Goal: Task Accomplishment & Management: Manage account settings

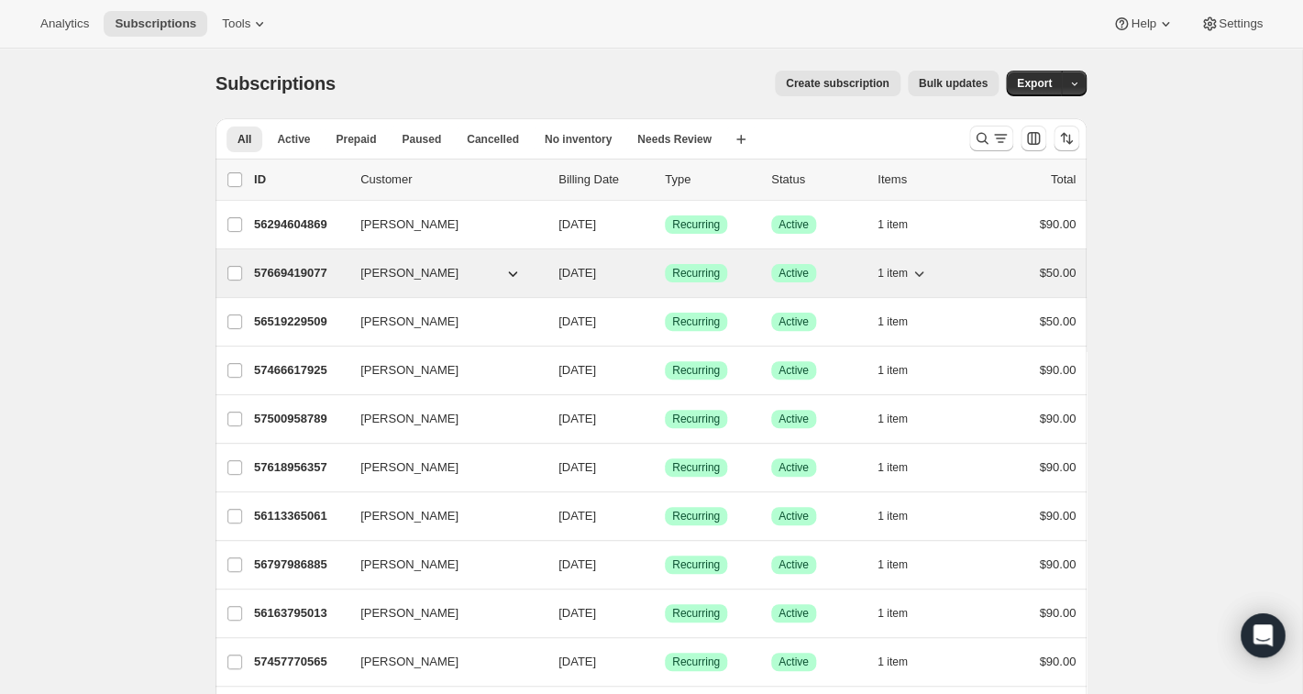
click at [312, 280] on p "57669419077" at bounding box center [300, 273] width 92 height 18
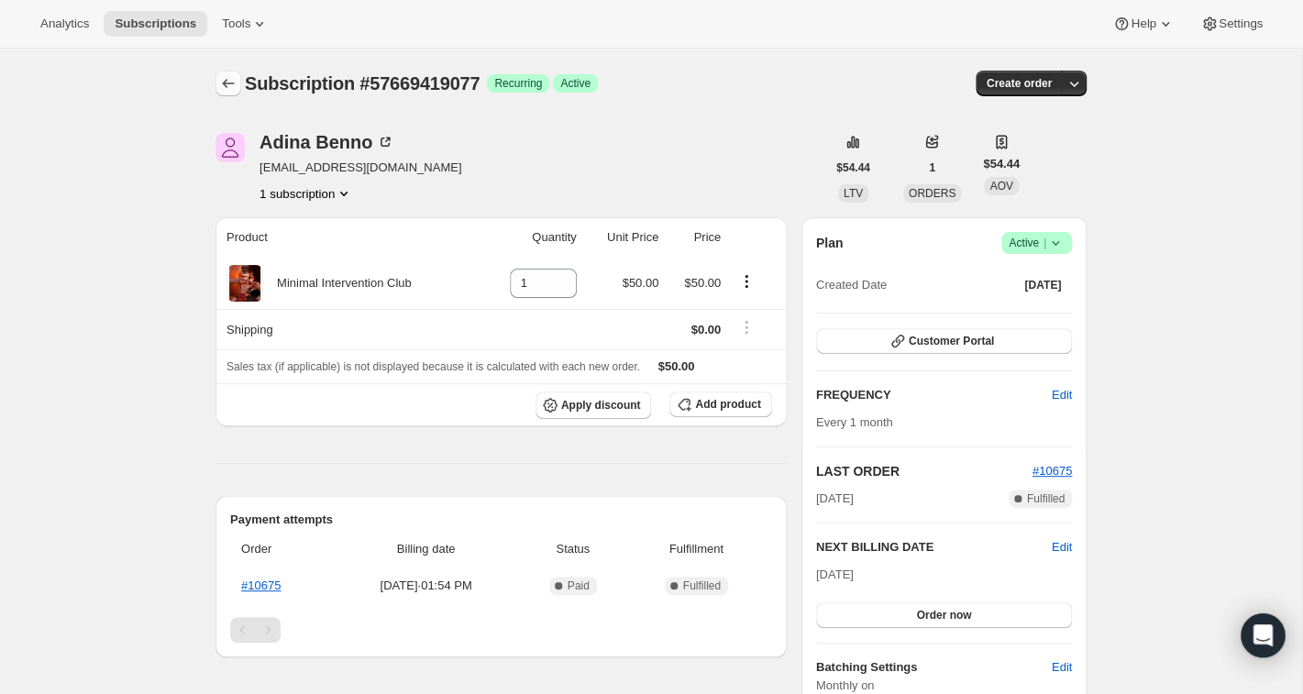
click at [225, 82] on icon "Subscriptions" at bounding box center [228, 83] width 18 height 18
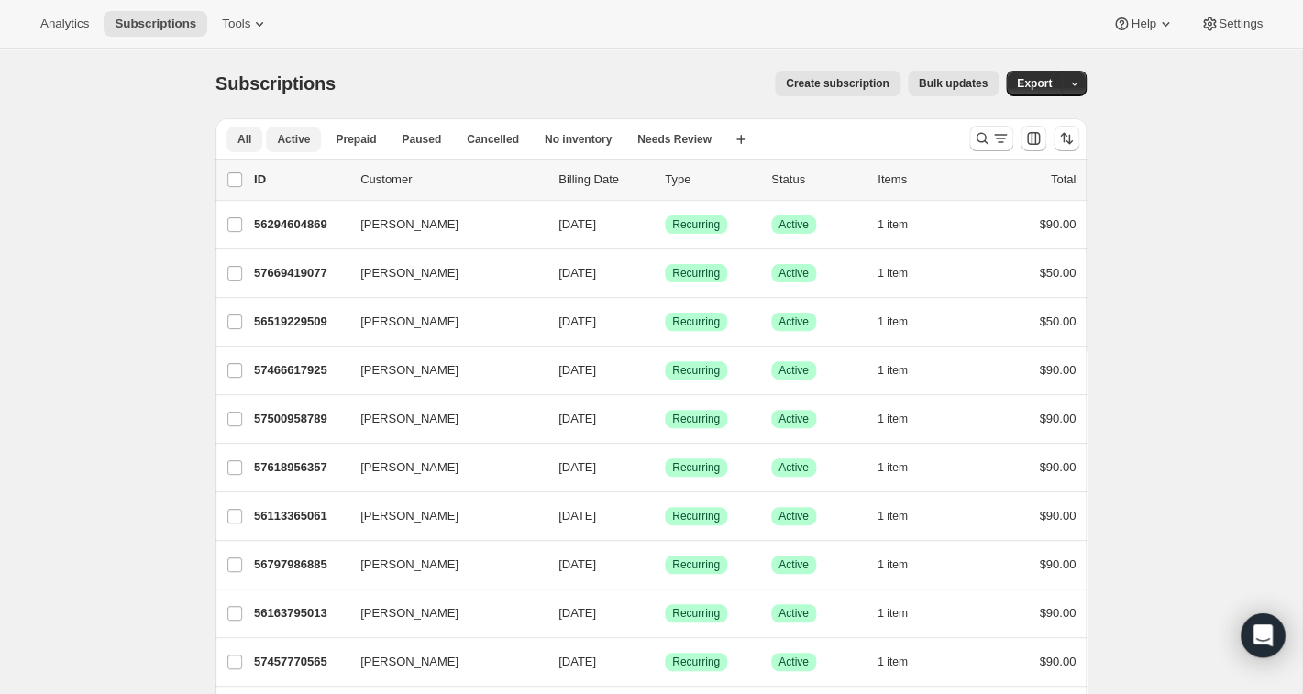
click at [292, 135] on span "Active" at bounding box center [293, 139] width 33 height 15
click at [496, 139] on span "Cancelled" at bounding box center [493, 139] width 52 height 15
